Goal: Task Accomplishment & Management: Use online tool/utility

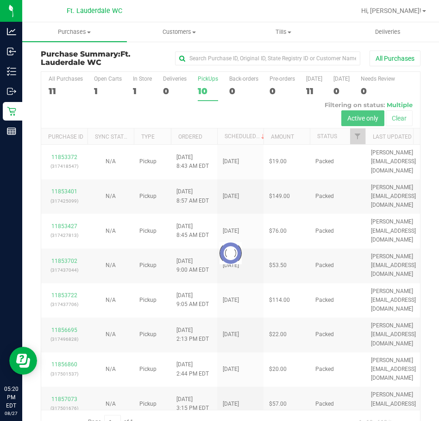
scroll to position [23, 0]
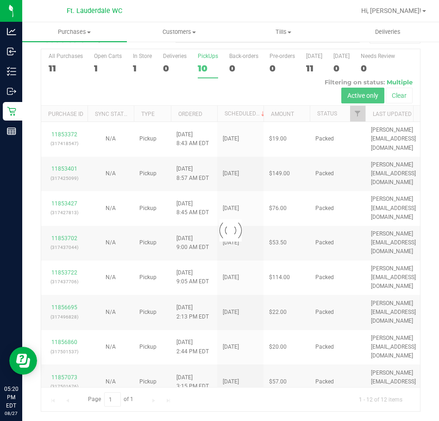
click at [202, 72] on div at bounding box center [230, 230] width 379 height 362
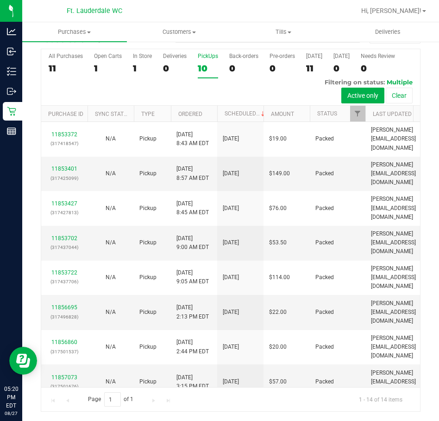
click at [203, 72] on div "10" at bounding box center [208, 68] width 20 height 11
click at [0, 0] on input "PickUps 10" at bounding box center [0, 0] width 0 height 0
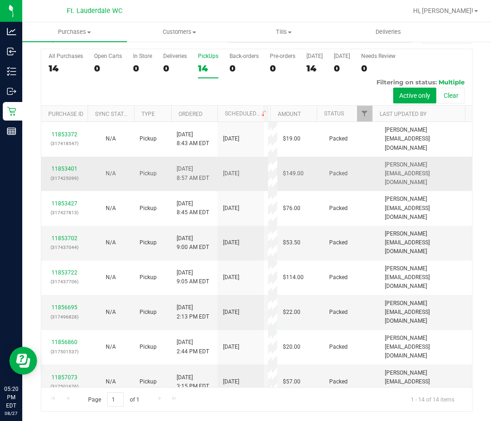
scroll to position [234, 0]
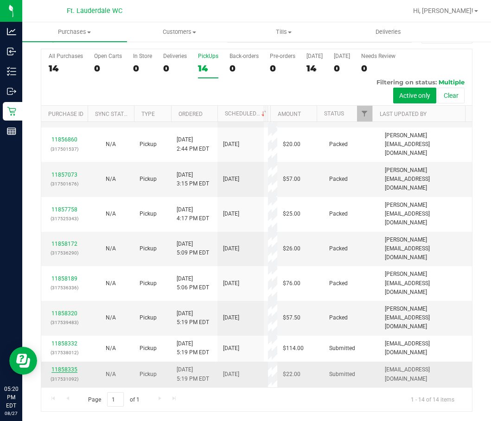
click at [63, 366] on link "11858335" at bounding box center [64, 369] width 26 height 6
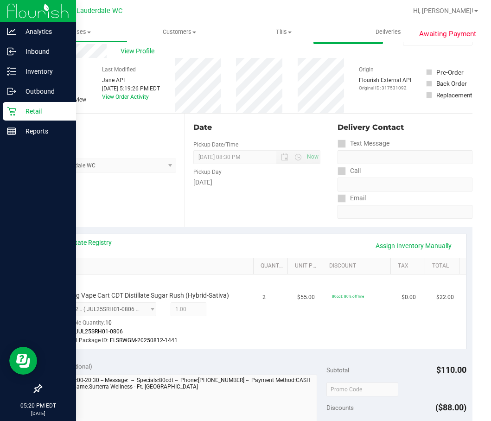
click at [14, 114] on icon at bounding box center [11, 111] width 9 height 9
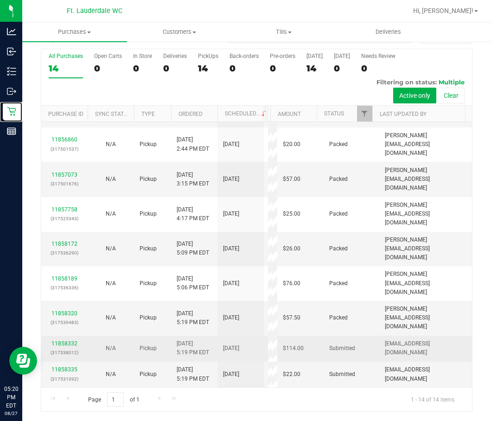
scroll to position [234, 0]
click at [72, 340] on link "11858332" at bounding box center [64, 343] width 26 height 6
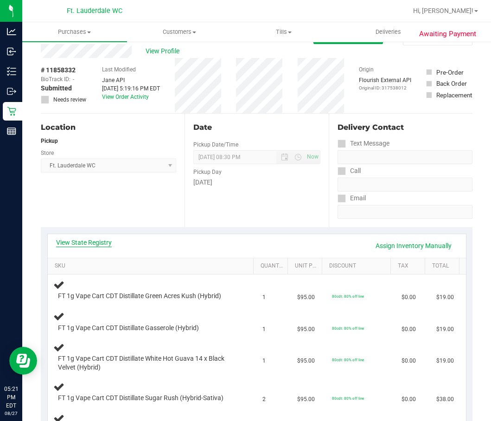
click at [95, 246] on link "View State Registry" at bounding box center [84, 242] width 56 height 9
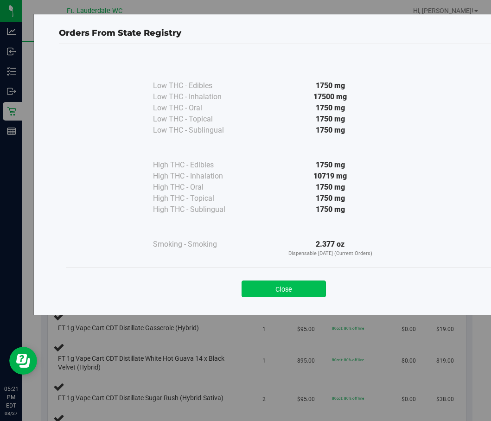
click at [269, 289] on button "Close" at bounding box center [283, 288] width 84 height 17
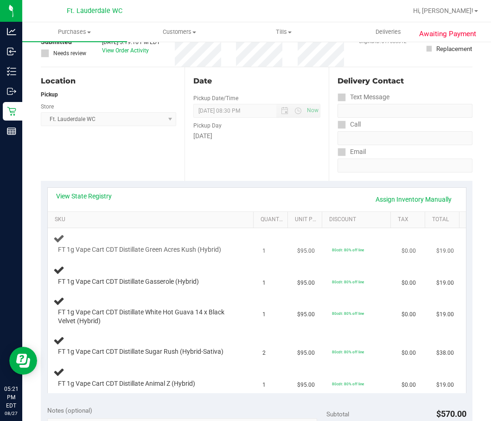
scroll to position [115, 0]
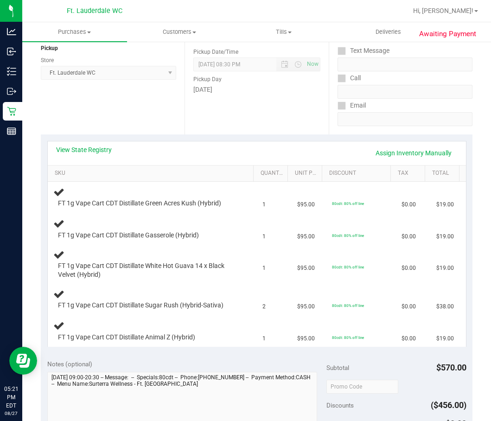
click at [66, 155] on div "View State Registry Assign Inventory Manually" at bounding box center [256, 153] width 401 height 16
click at [71, 150] on link "View State Registry" at bounding box center [84, 149] width 56 height 9
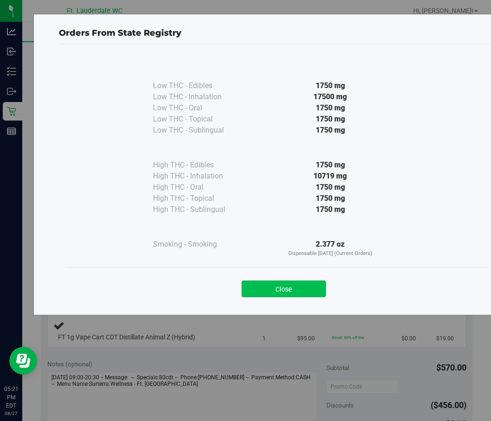
click at [294, 283] on button "Close" at bounding box center [283, 288] width 84 height 17
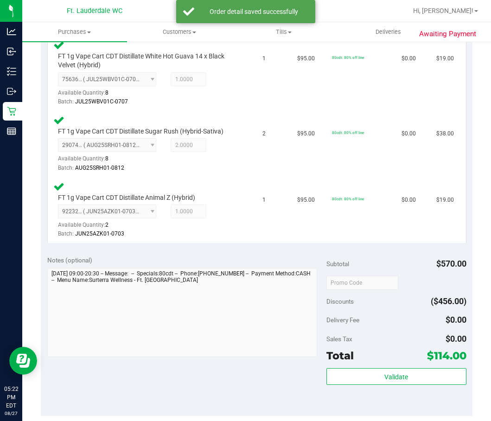
scroll to position [440, 0]
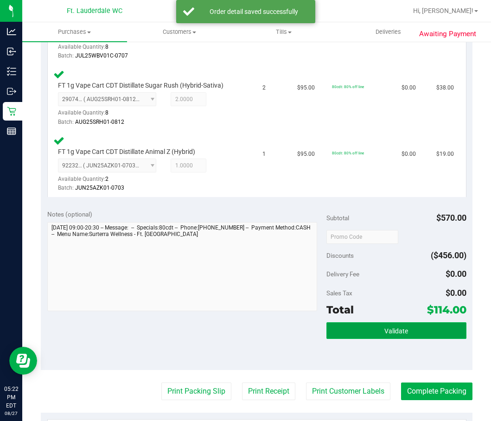
click at [359, 330] on button "Validate" at bounding box center [395, 330] width 139 height 17
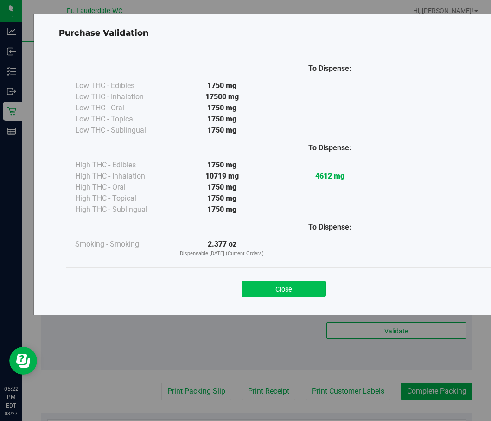
click at [310, 291] on button "Close" at bounding box center [283, 288] width 84 height 17
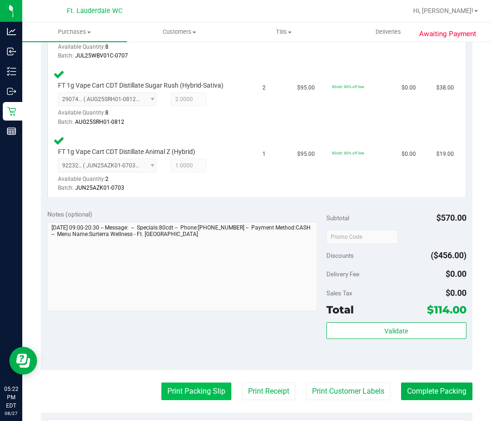
click at [181, 391] on button "Print Packing Slip" at bounding box center [196, 391] width 70 height 18
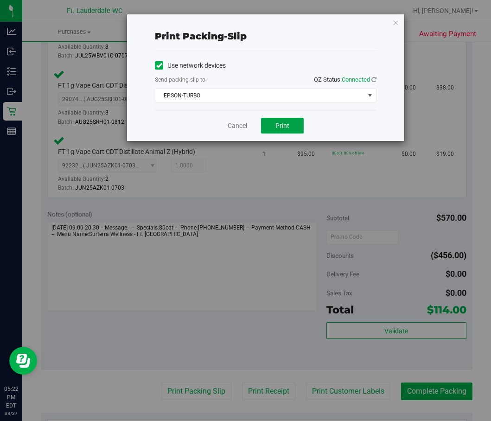
click at [268, 127] on button "Print" at bounding box center [282, 126] width 43 height 16
click at [234, 123] on link "Cancel" at bounding box center [237, 126] width 19 height 10
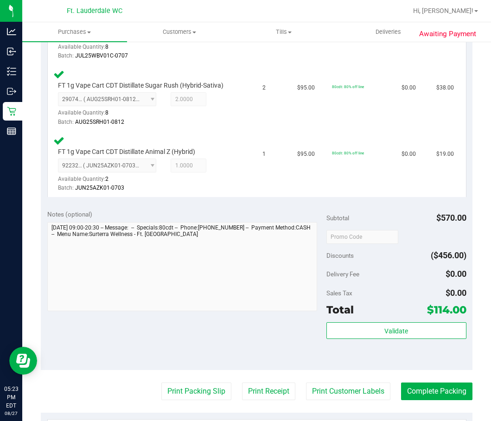
click at [429, 402] on purchase-details "Back Edit Purchase Cancel Purchase View Profile # 11858332 BioTrack ID: - Submi…" at bounding box center [256, 110] width 431 height 1000
click at [430, 398] on button "Complete Packing" at bounding box center [436, 391] width 71 height 18
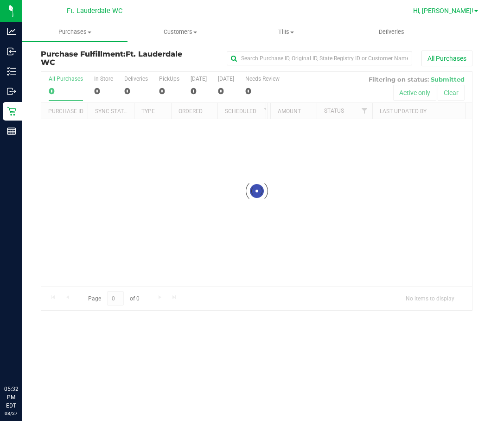
click at [465, 10] on span "Hi, [PERSON_NAME]!" at bounding box center [443, 10] width 60 height 7
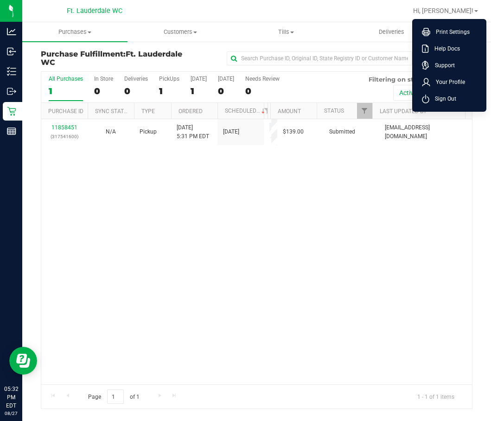
click at [327, 13] on div at bounding box center [286, 11] width 241 height 18
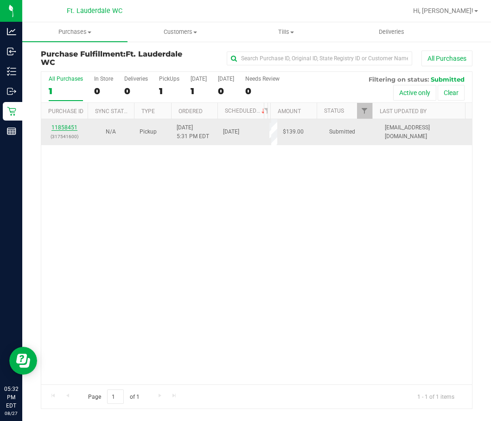
click at [69, 124] on link "11858451" at bounding box center [64, 127] width 26 height 6
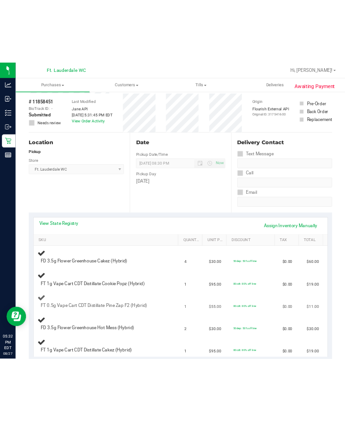
scroll to position [93, 0]
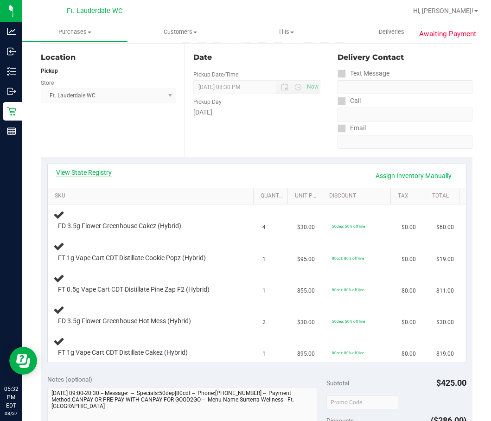
click at [76, 174] on link "View State Registry" at bounding box center [84, 172] width 56 height 9
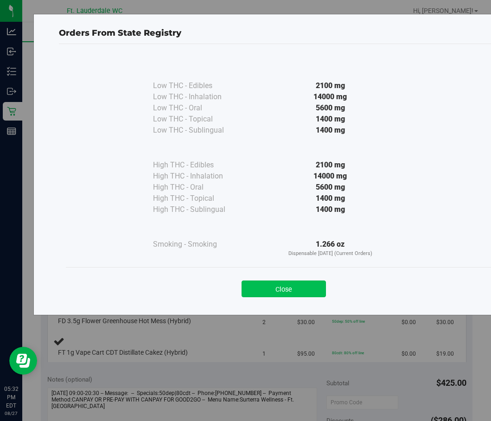
click at [297, 291] on button "Close" at bounding box center [283, 288] width 84 height 17
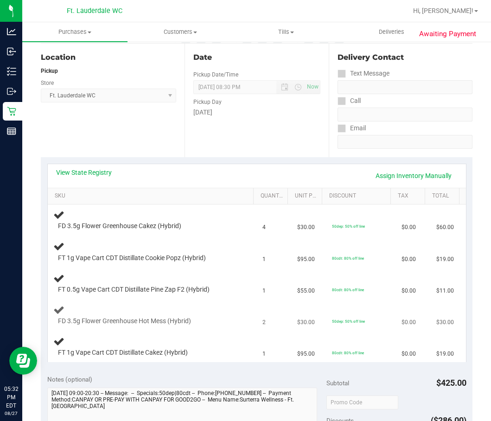
click at [205, 317] on div "FD 3.5g Flower Greenhouse Hot Mess (Hybrid)" at bounding box center [144, 320] width 183 height 9
click at [96, 172] on link "View State Registry" at bounding box center [84, 172] width 56 height 9
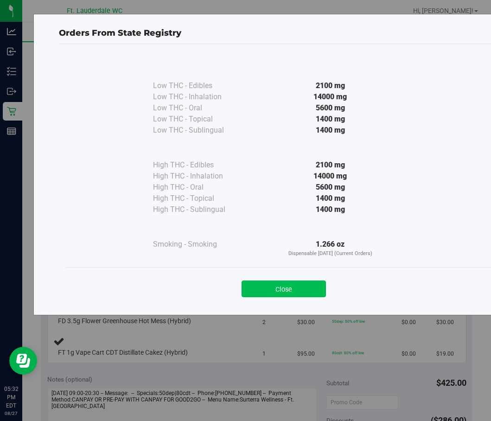
click at [304, 284] on button "Close" at bounding box center [283, 288] width 84 height 17
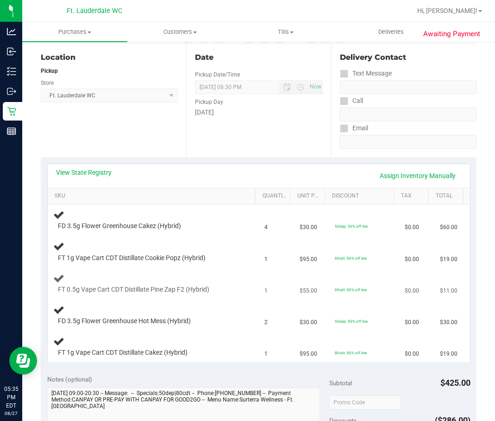
click at [228, 278] on div "FT 0.5g Vape Cart CDT Distillate Pine Zap F2 (Hybrid)" at bounding box center [153, 283] width 200 height 22
click at [218, 288] on div "FT 0.5g Vape Cart CDT Distillate Pine Zap F2 (Hybrid)" at bounding box center [145, 289] width 185 height 9
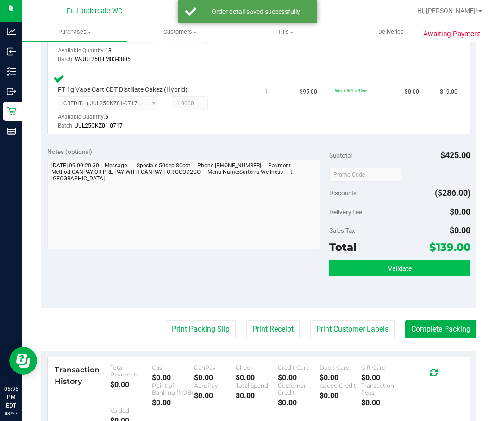
scroll to position [510, 0]
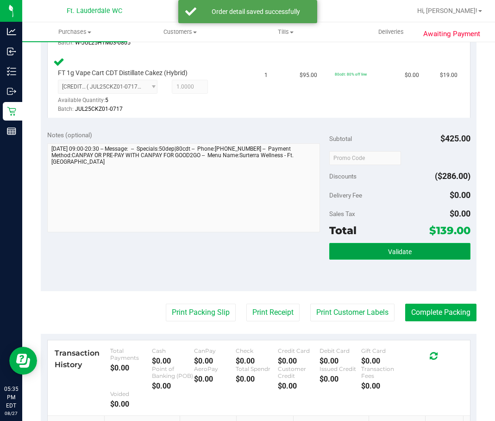
click at [357, 247] on button "Validate" at bounding box center [399, 251] width 141 height 17
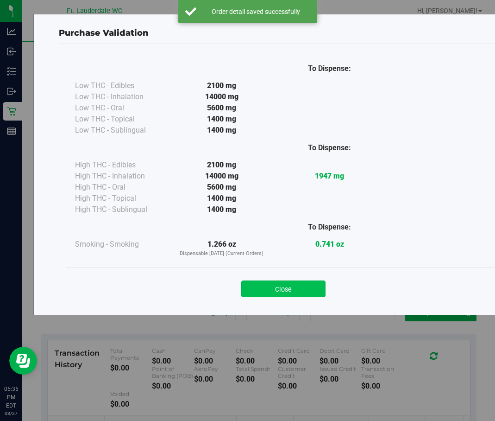
click at [281, 287] on button "Close" at bounding box center [283, 288] width 84 height 17
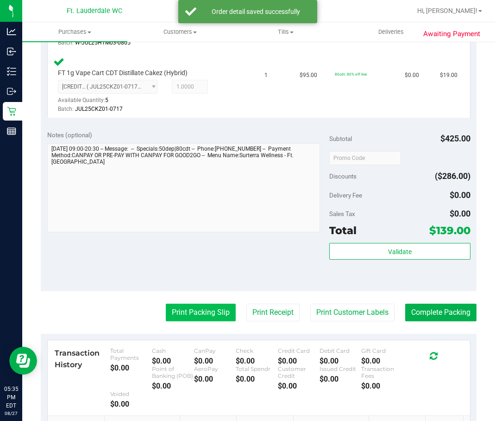
click at [215, 316] on button "Print Packing Slip" at bounding box center [201, 313] width 70 height 18
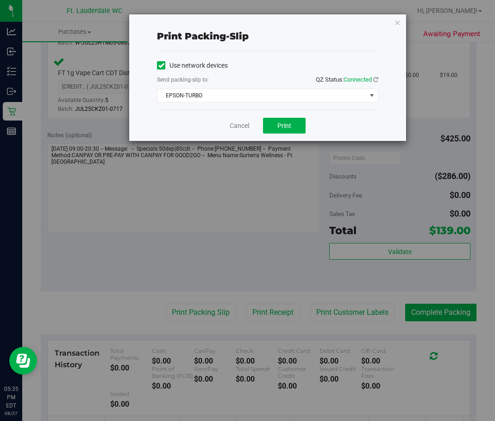
click at [288, 114] on div "Cancel Print" at bounding box center [267, 125] width 221 height 31
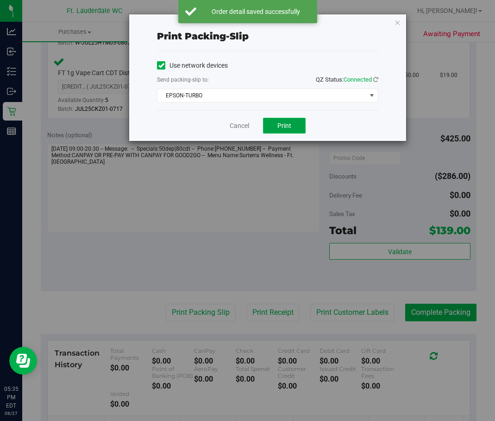
click at [287, 120] on button "Print" at bounding box center [284, 126] width 43 height 16
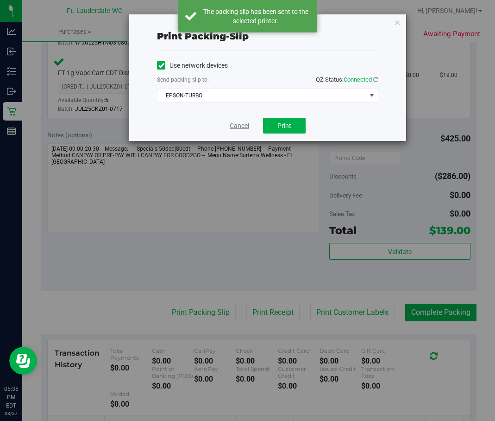
click at [249, 129] on link "Cancel" at bounding box center [239, 126] width 19 height 10
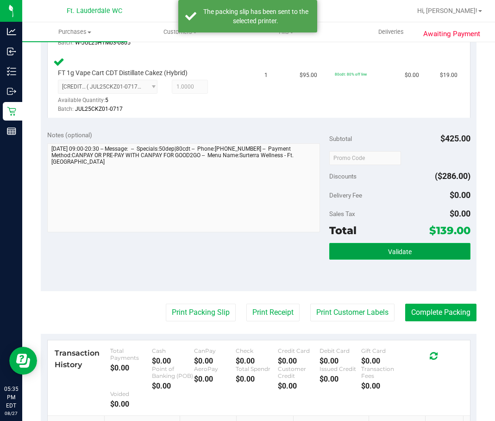
click at [398, 247] on button "Validate" at bounding box center [399, 251] width 141 height 17
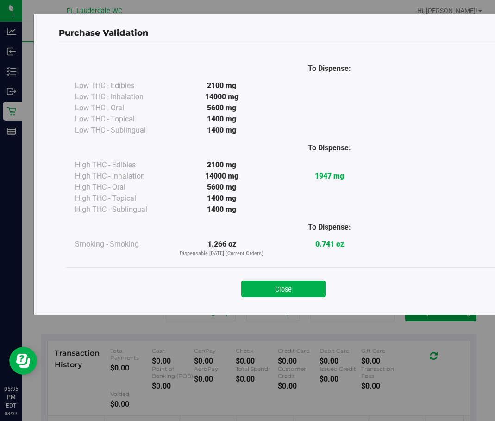
click at [314, 297] on div "Close" at bounding box center [284, 286] width 436 height 38
drag, startPoint x: 307, startPoint y: 287, endPoint x: 346, endPoint y: 299, distance: 40.2
click at [308, 290] on button "Close" at bounding box center [283, 288] width 84 height 17
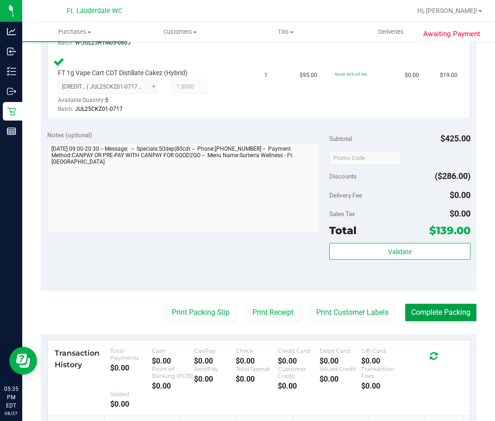
click at [420, 310] on button "Complete Packing" at bounding box center [440, 313] width 71 height 18
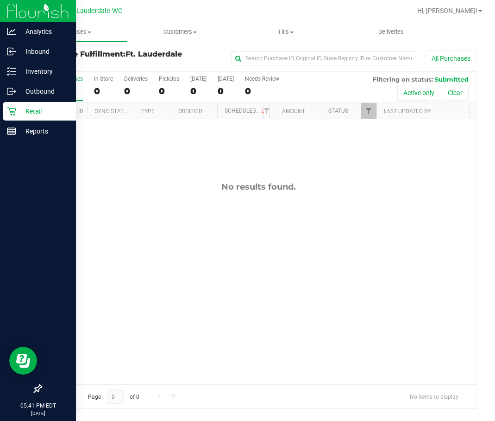
click at [21, 116] on p "Retail" at bounding box center [44, 111] width 56 height 11
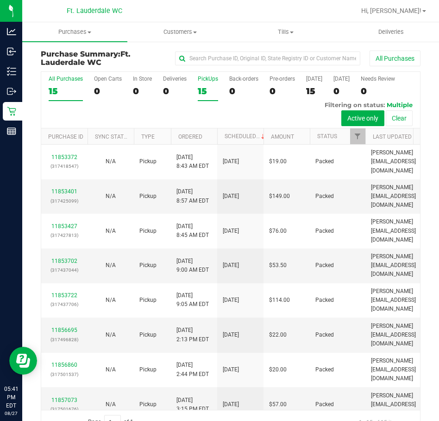
click at [202, 88] on div "15" at bounding box center [208, 91] width 20 height 11
click at [0, 0] on input "PickUps 15" at bounding box center [0, 0] width 0 height 0
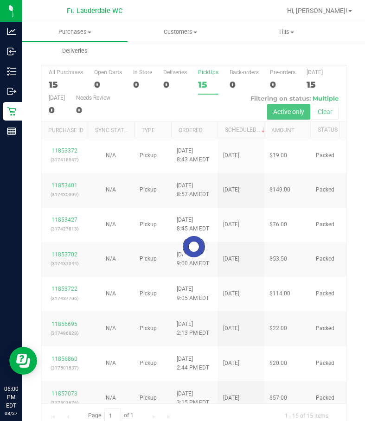
click at [201, 92] on div at bounding box center [193, 246] width 304 height 362
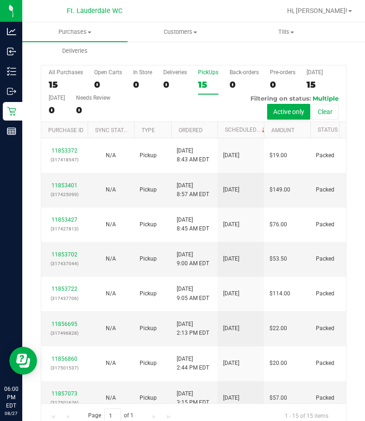
click at [201, 90] on div "15" at bounding box center [208, 84] width 20 height 11
click at [0, 0] on input "PickUps 15" at bounding box center [0, 0] width 0 height 0
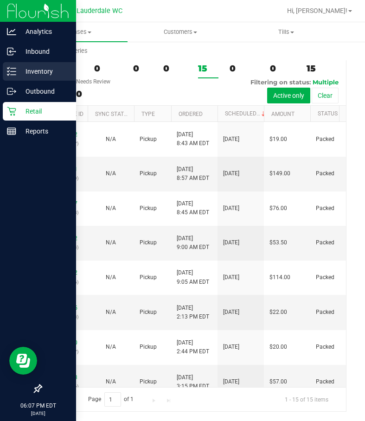
click at [19, 70] on p "Inventory" at bounding box center [44, 71] width 56 height 11
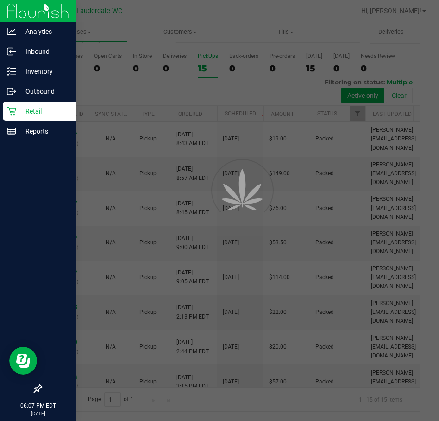
scroll to position [23, 0]
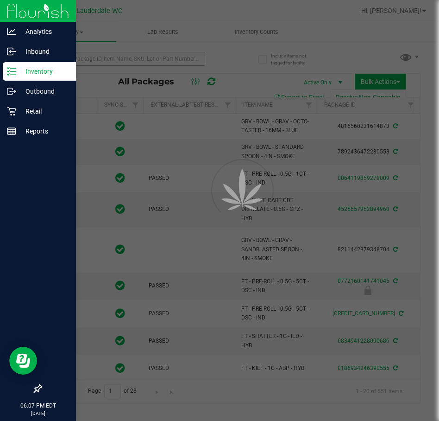
type input "[DATE]"
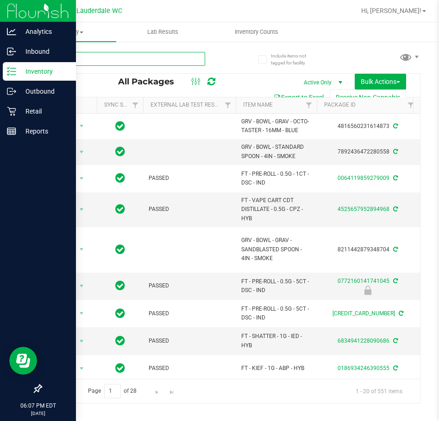
click at [91, 64] on input "text" at bounding box center [123, 59] width 164 height 14
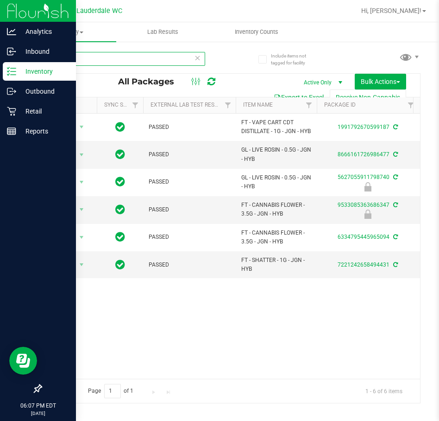
type input "jgn"
click at [149, 349] on div "Action Action Adjust qty Create package Edit attributes Global inventory Locate…" at bounding box center [230, 246] width 379 height 265
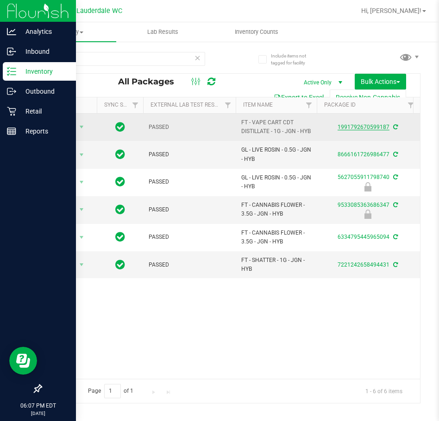
click at [365, 130] on link "1991792670599187" at bounding box center [364, 127] width 52 height 6
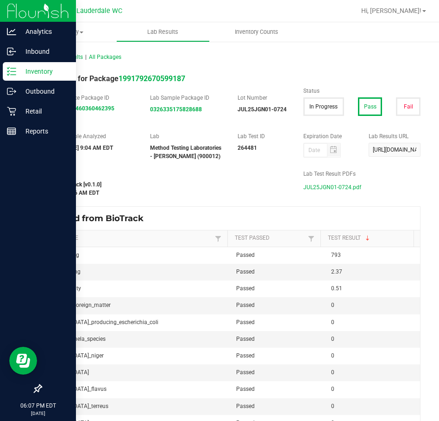
click at [350, 186] on span "JUL25JGN01-0724.pdf" at bounding box center [333, 187] width 58 height 14
click at [12, 78] on div "Inventory" at bounding box center [39, 71] width 73 height 19
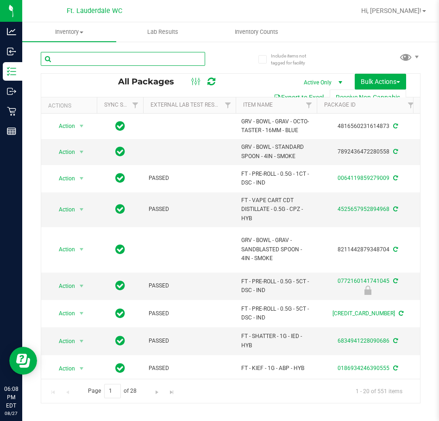
click at [96, 61] on input "text" at bounding box center [123, 59] width 164 height 14
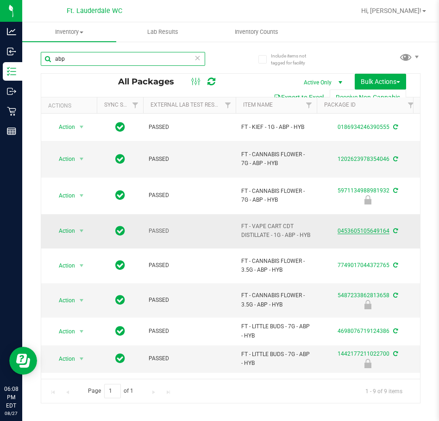
type input "abp"
click at [343, 230] on link "0453605105649164" at bounding box center [364, 231] width 52 height 6
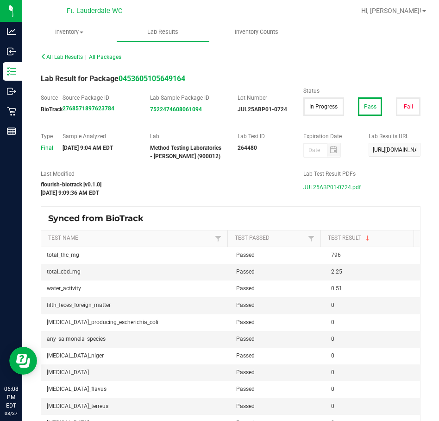
click at [341, 189] on span "JUL25ABP01-0724.pdf" at bounding box center [332, 187] width 57 height 14
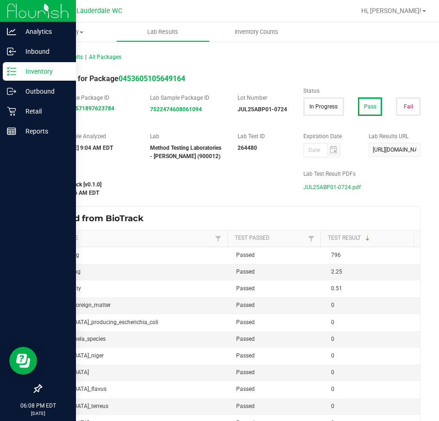
click at [17, 69] on p "Inventory" at bounding box center [44, 71] width 56 height 11
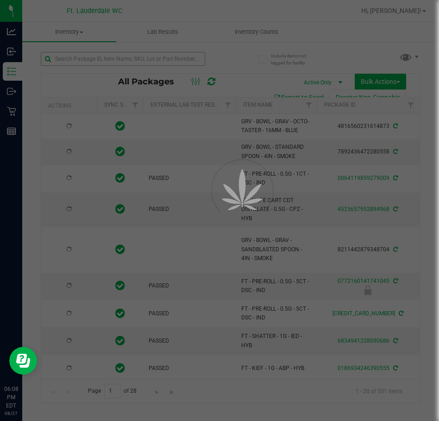
type input "[DATE]"
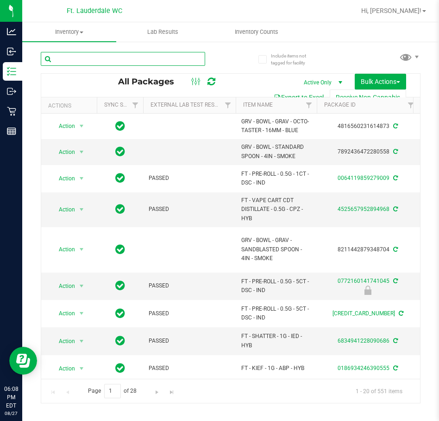
click at [118, 58] on input "text" at bounding box center [123, 59] width 164 height 14
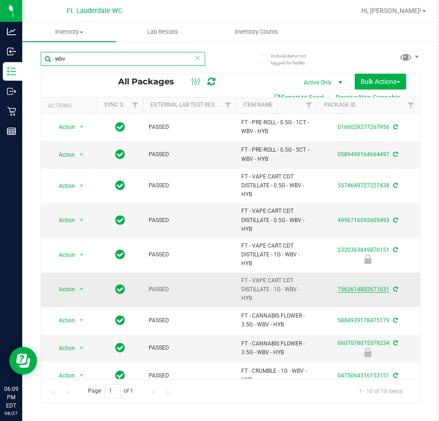
type input "wbv"
click at [356, 288] on link "7563614802671631" at bounding box center [364, 289] width 52 height 6
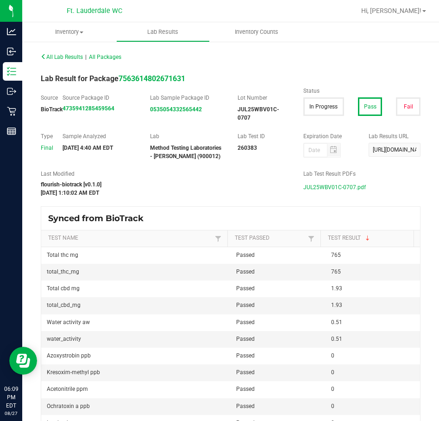
click at [342, 187] on span "JUL25WBV01C-0707.pdf" at bounding box center [335, 187] width 63 height 14
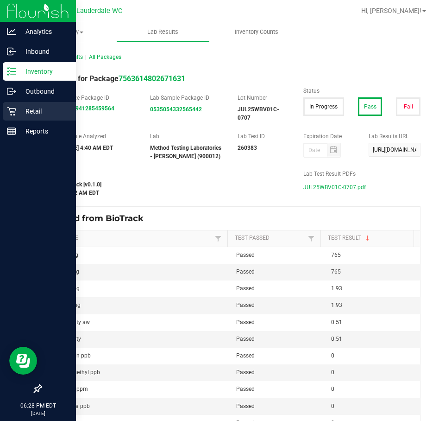
click at [29, 117] on div "Retail" at bounding box center [39, 111] width 73 height 19
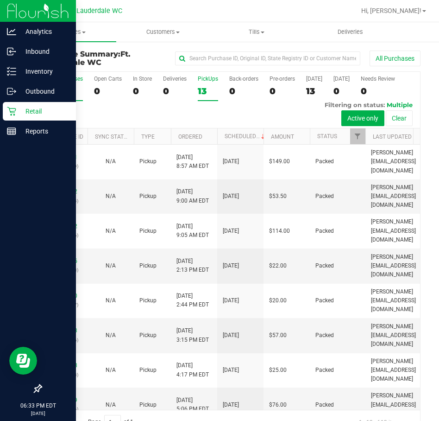
click at [202, 90] on div "13" at bounding box center [208, 91] width 20 height 11
click at [0, 0] on input "PickUps 13" at bounding box center [0, 0] width 0 height 0
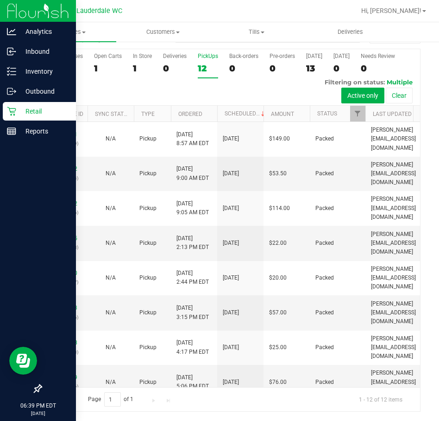
click at [198, 71] on div "12" at bounding box center [208, 68] width 20 height 11
click at [0, 0] on input "PickUps 12" at bounding box center [0, 0] width 0 height 0
